Goal: Find specific page/section: Find specific page/section

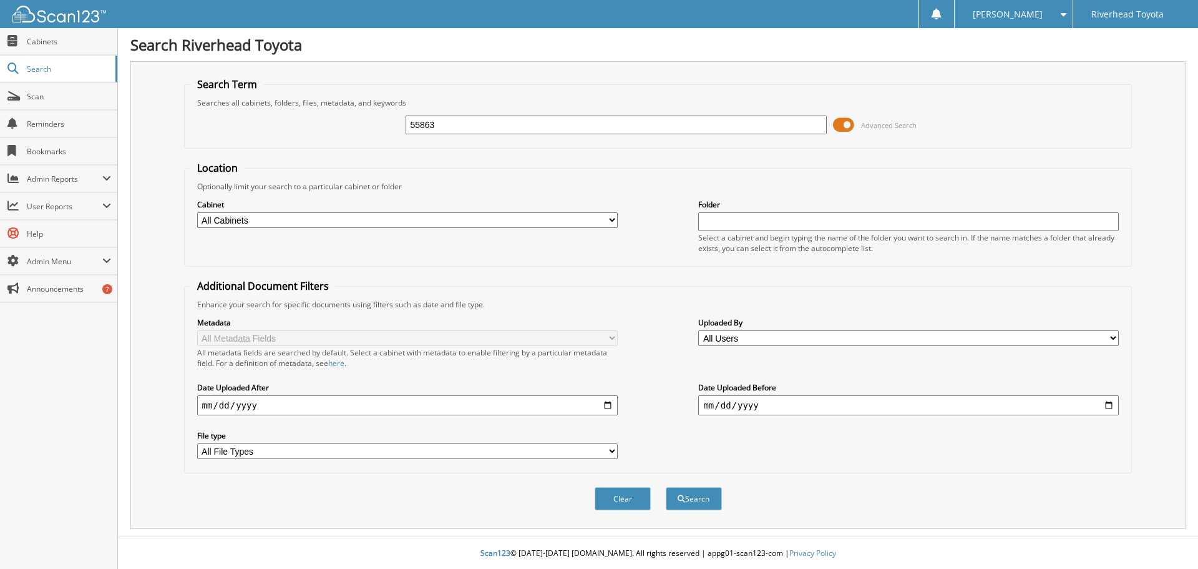
type input "55863"
click at [666, 487] on button "Search" at bounding box center [694, 498] width 56 height 23
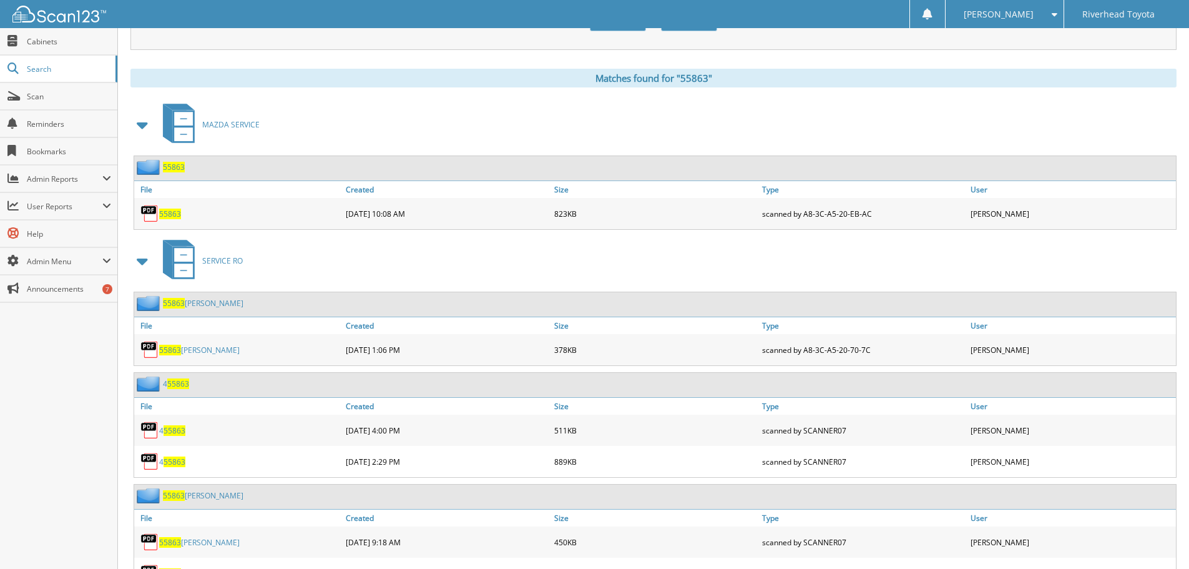
scroll to position [562, 0]
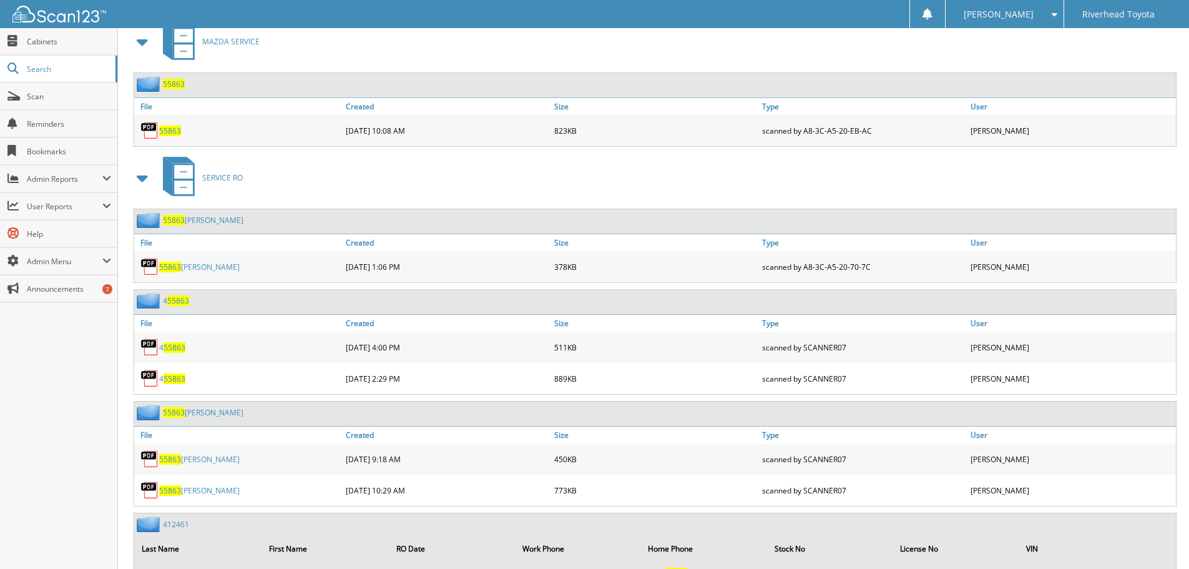
click at [172, 265] on span "55863" at bounding box center [170, 266] width 22 height 11
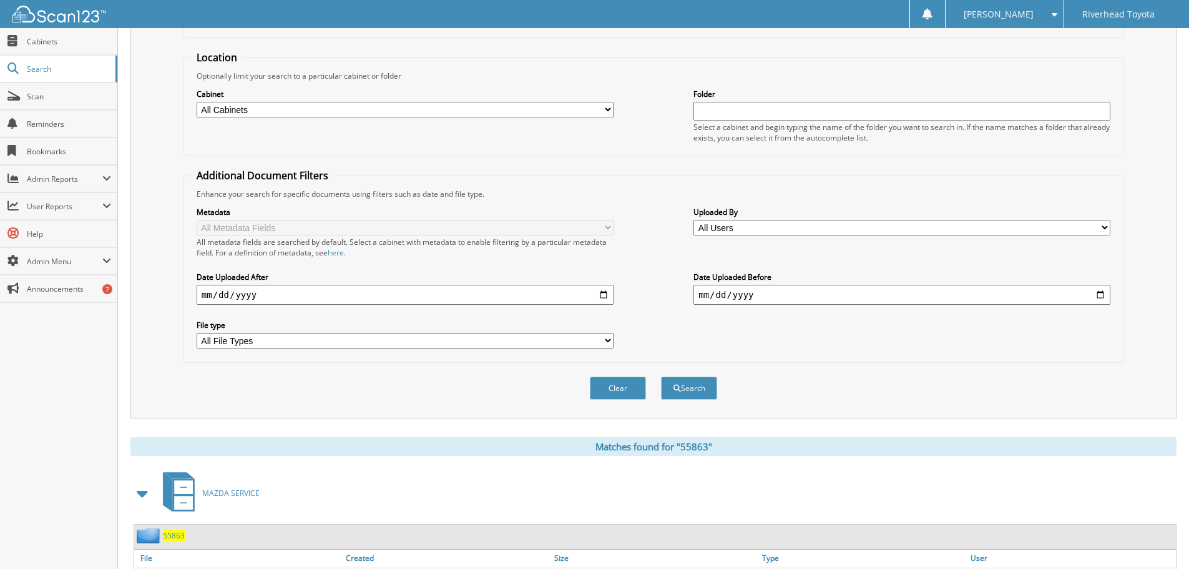
scroll to position [0, 0]
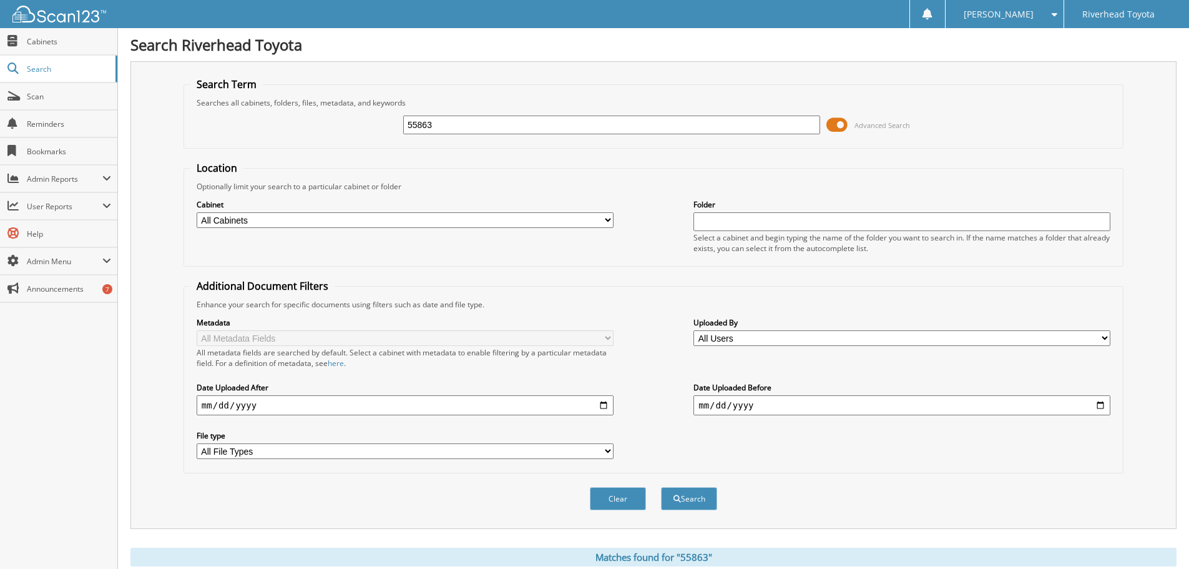
click at [449, 127] on input "55863" at bounding box center [611, 124] width 417 height 19
type input "5"
type input "54516"
click at [661, 487] on button "Search" at bounding box center [689, 498] width 56 height 23
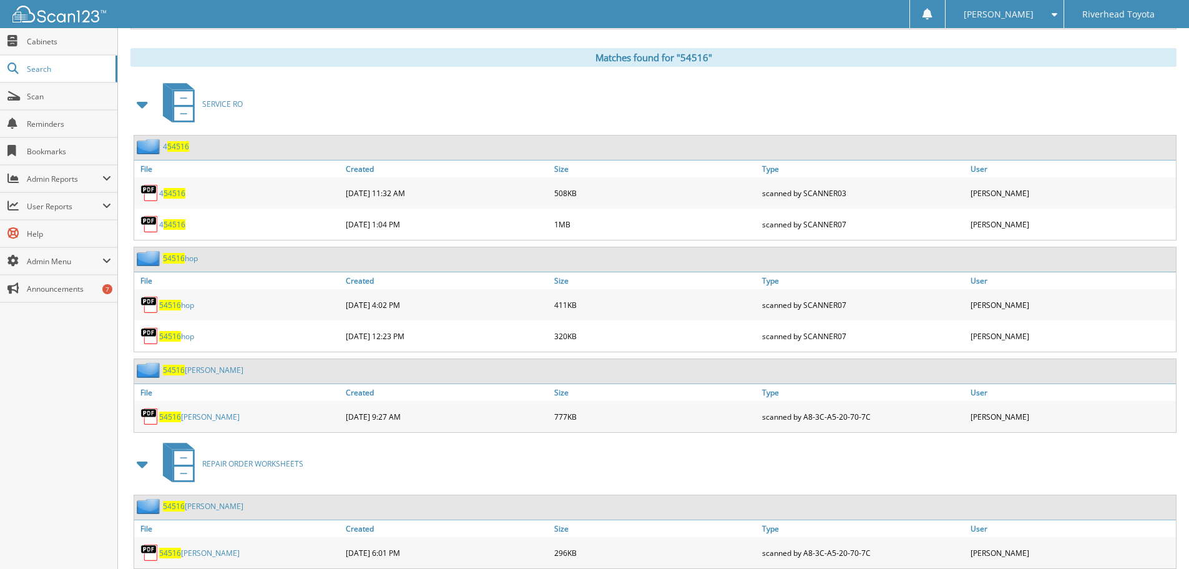
scroll to position [562, 0]
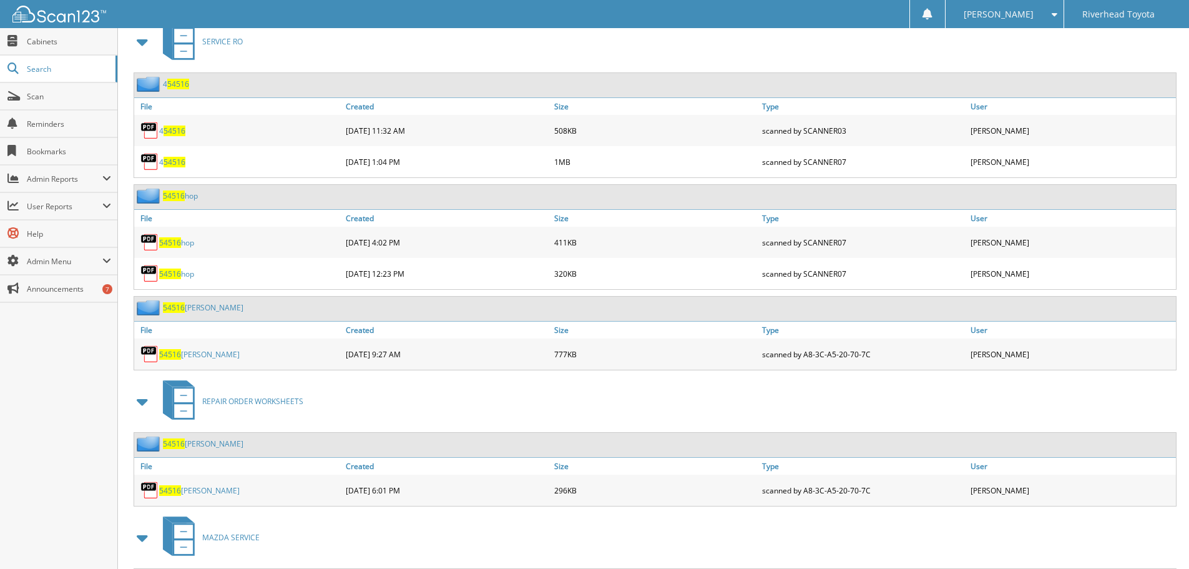
click at [170, 354] on span "54516" at bounding box center [170, 354] width 22 height 11
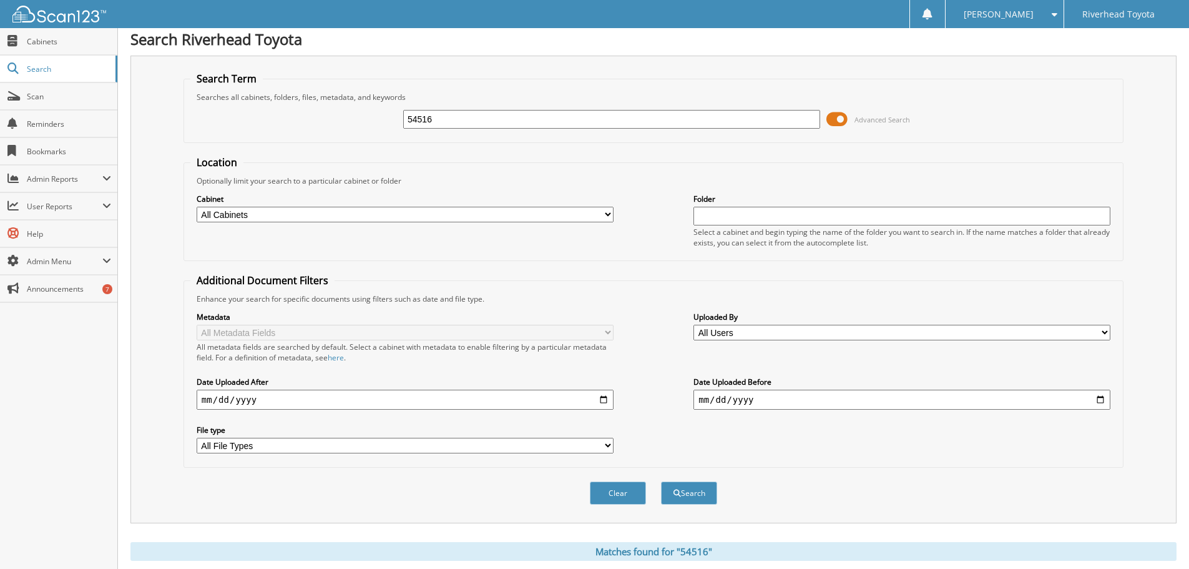
scroll to position [0, 0]
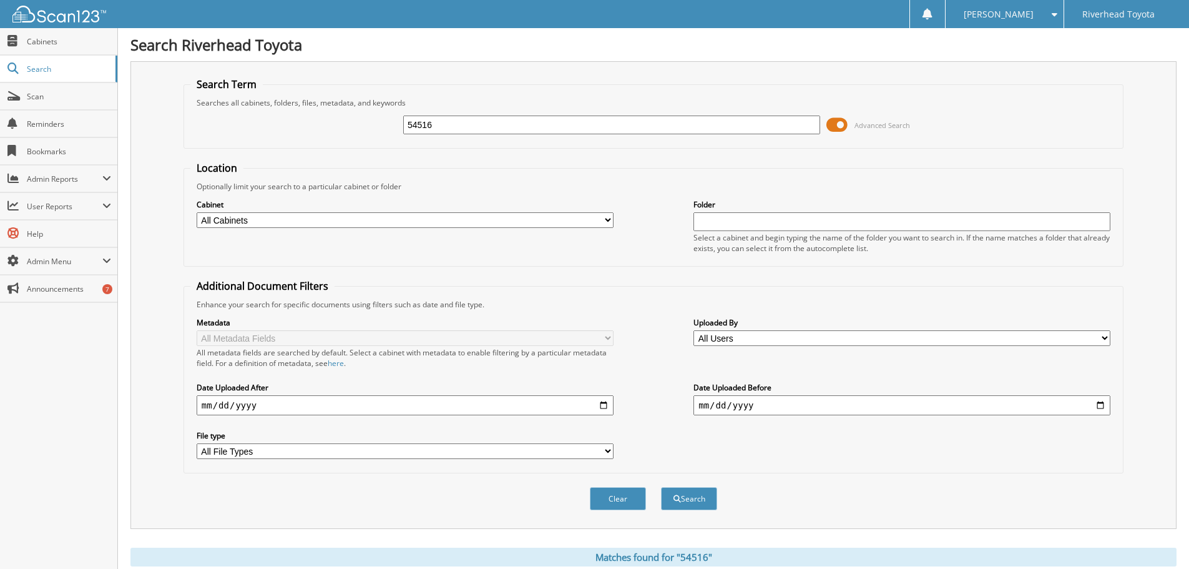
click at [456, 117] on input "54516" at bounding box center [611, 124] width 417 height 19
type input "5"
type input "51251"
click at [661, 487] on button "Search" at bounding box center [689, 498] width 56 height 23
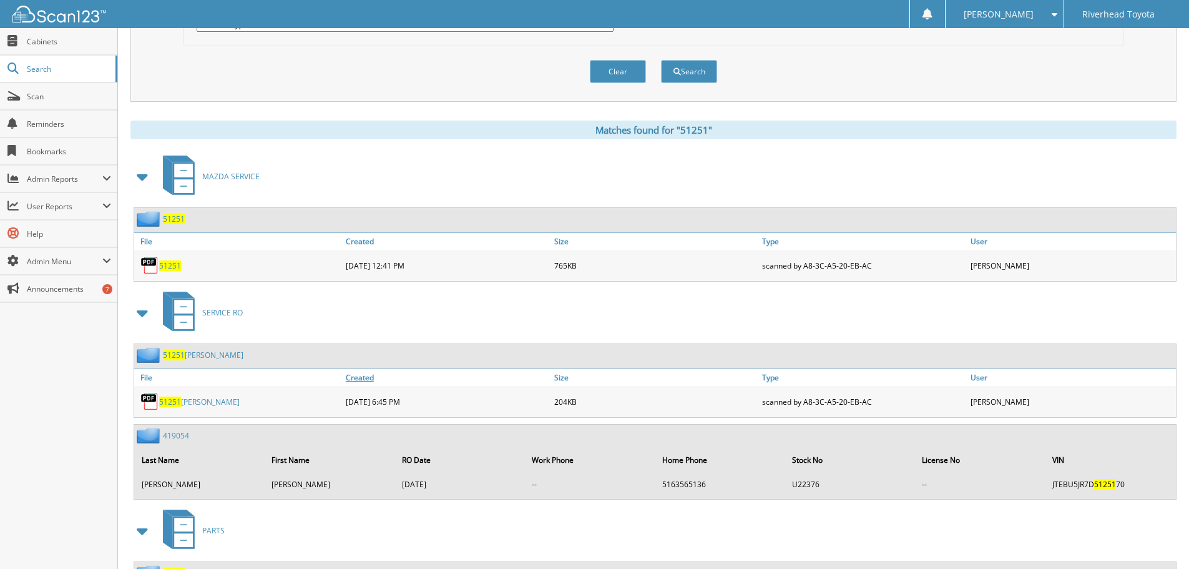
scroll to position [499, 0]
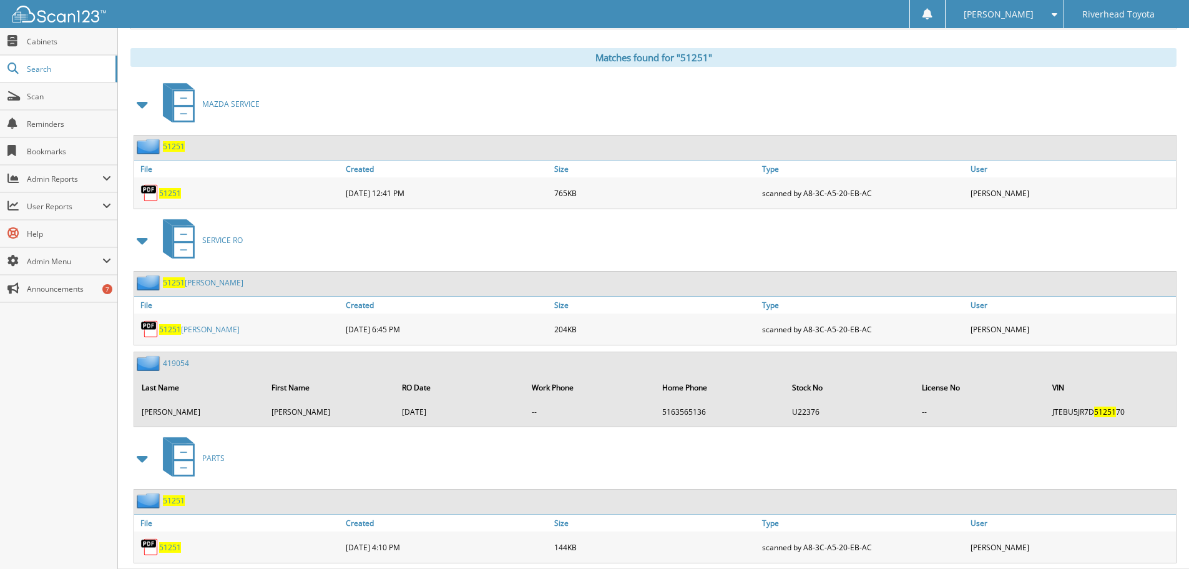
click at [174, 323] on div "51251 [PERSON_NAME]" at bounding box center [238, 328] width 208 height 25
click at [170, 330] on span "51251" at bounding box center [170, 329] width 22 height 11
click at [172, 193] on span "51251" at bounding box center [170, 193] width 22 height 11
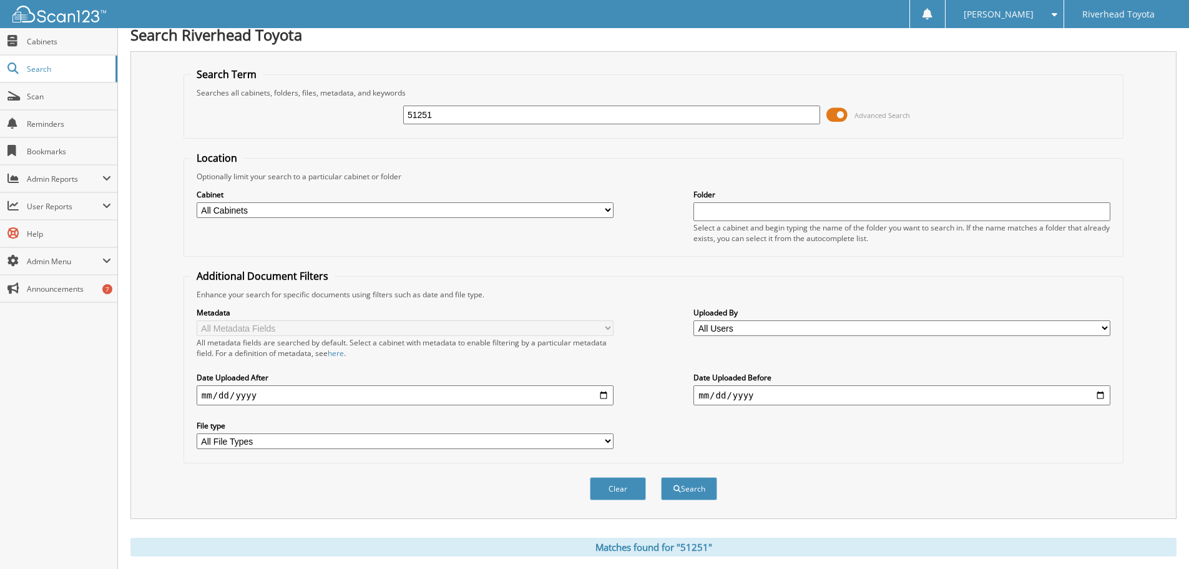
scroll to position [0, 0]
